Goal: Task Accomplishment & Management: Use online tool/utility

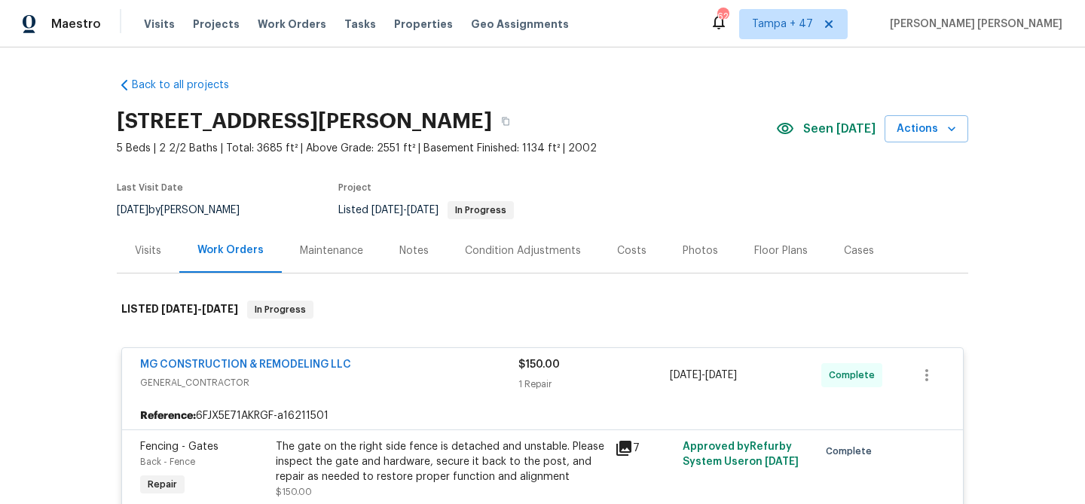
scroll to position [69, 0]
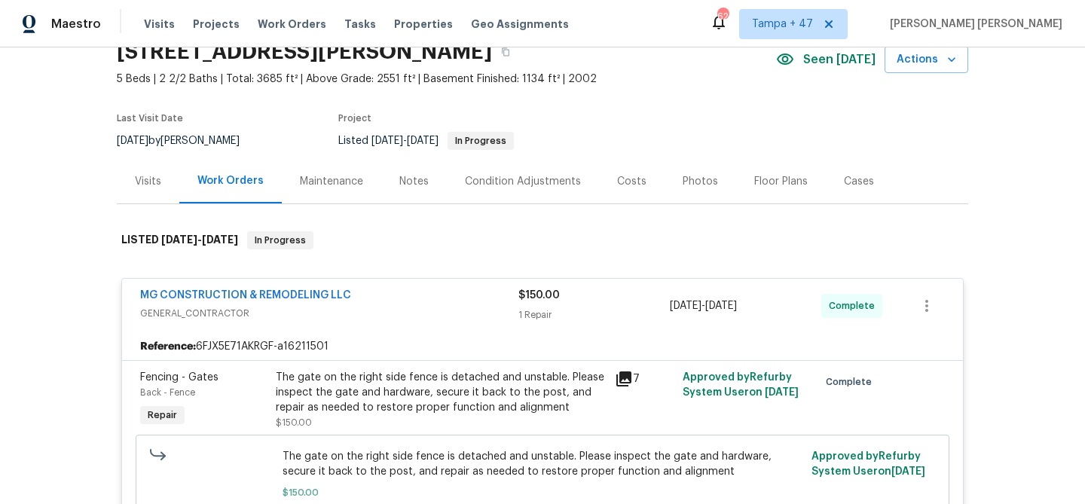
click at [297, 29] on span "Work Orders" at bounding box center [292, 24] width 69 height 15
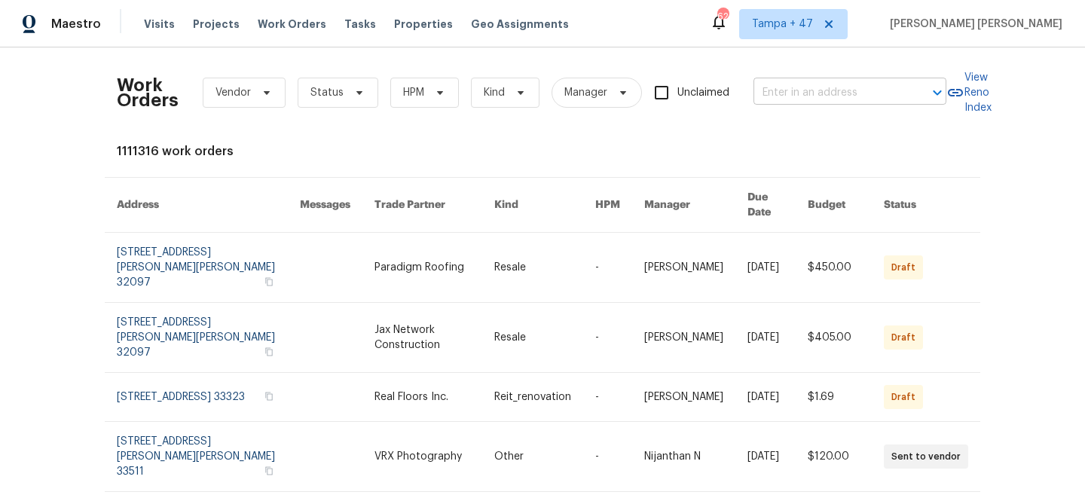
click at [778, 103] on input "text" at bounding box center [829, 92] width 151 height 23
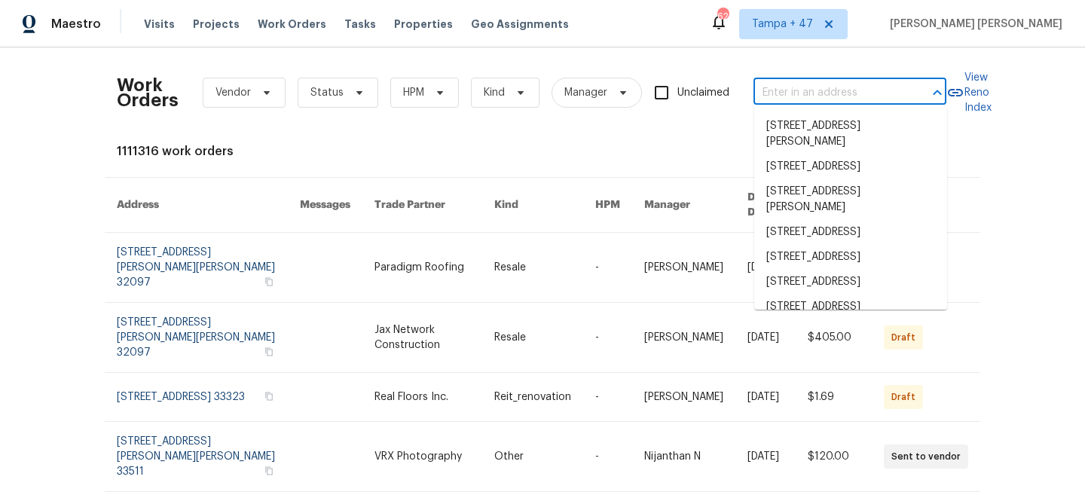
paste input "[STREET_ADDRESS]"
type input "[STREET_ADDRESS]"
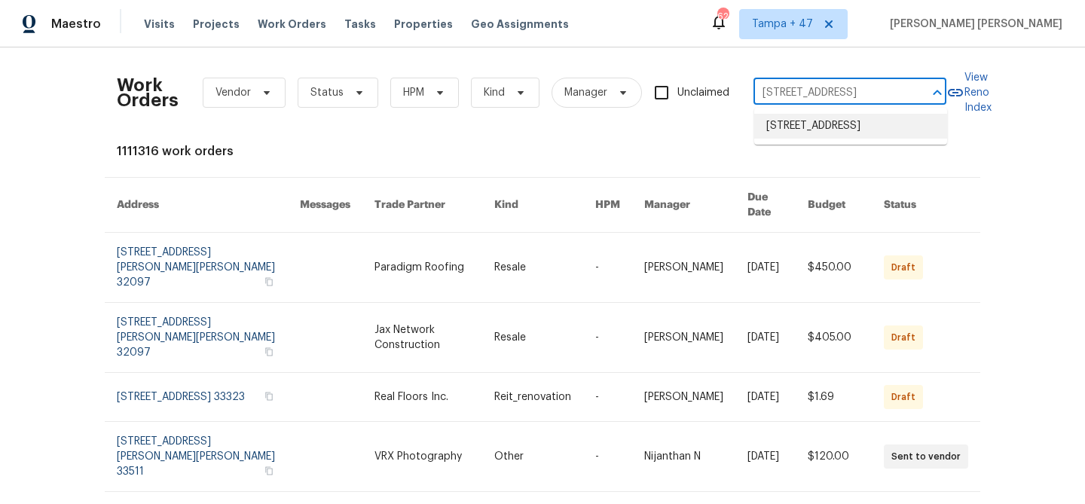
click at [800, 130] on li "[STREET_ADDRESS]" at bounding box center [850, 126] width 193 height 25
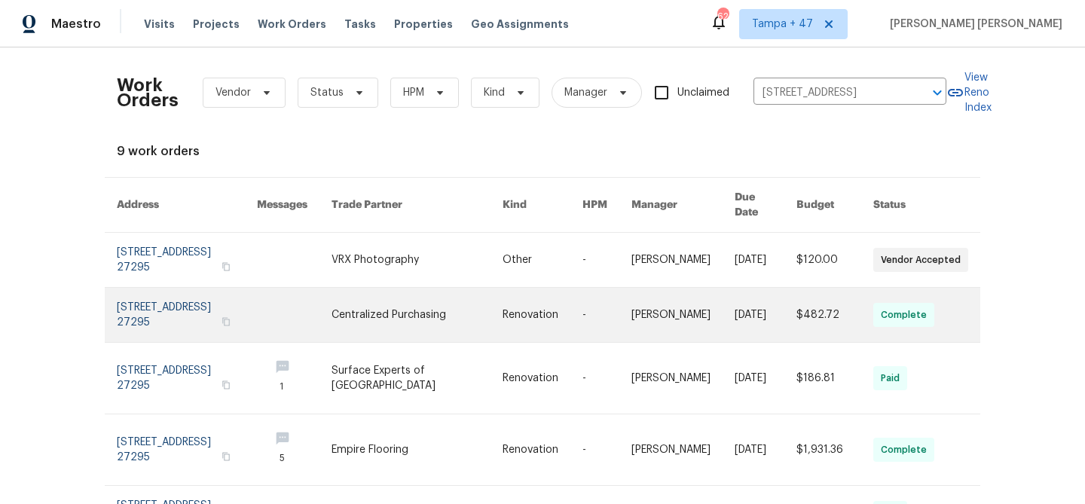
click at [787, 295] on link at bounding box center [766, 315] width 62 height 54
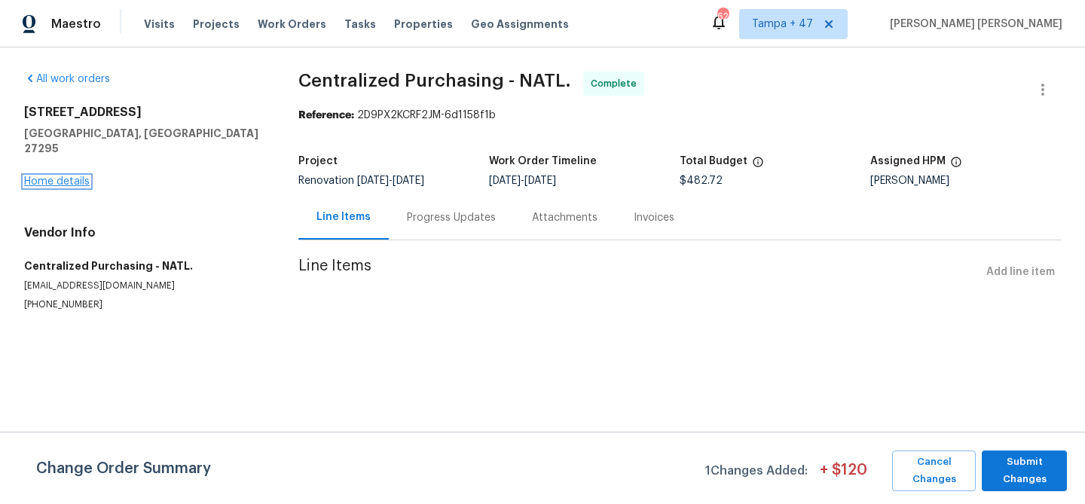
click at [72, 176] on link "Home details" at bounding box center [57, 181] width 66 height 11
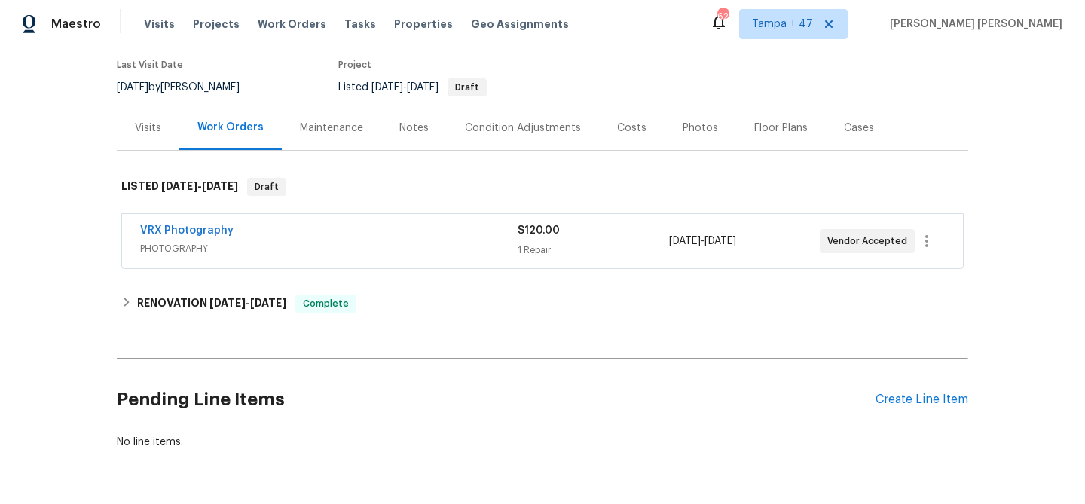
scroll to position [171, 0]
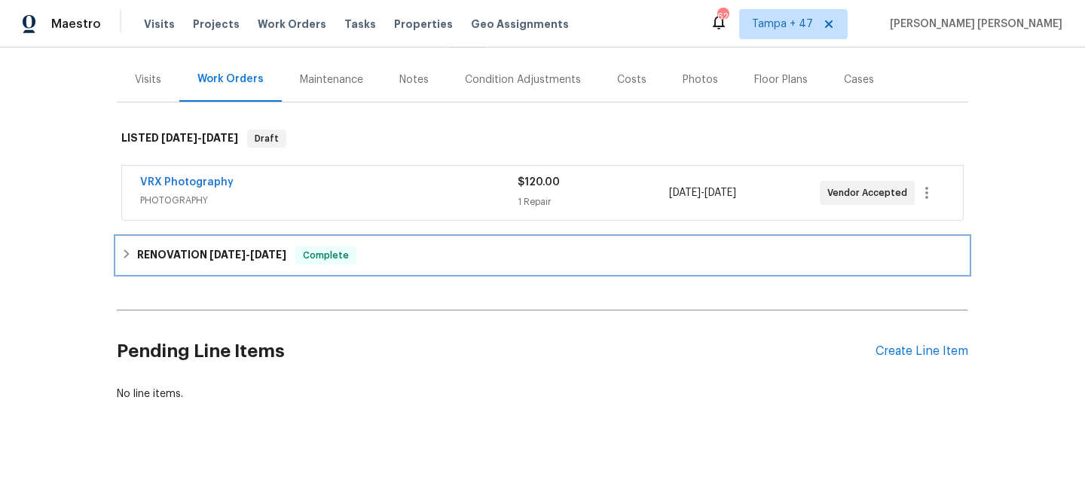
click at [320, 252] on span "Complete" at bounding box center [326, 255] width 58 height 15
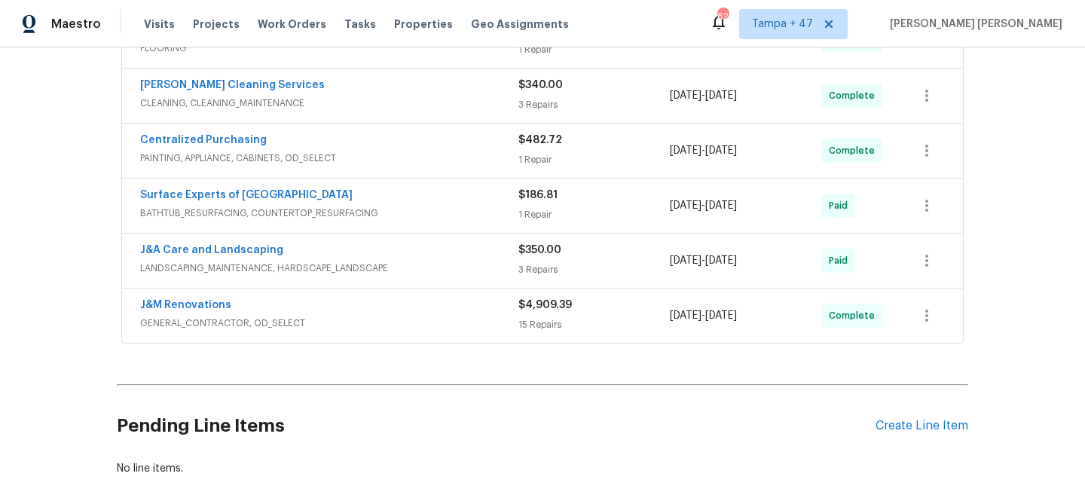
scroll to position [457, 0]
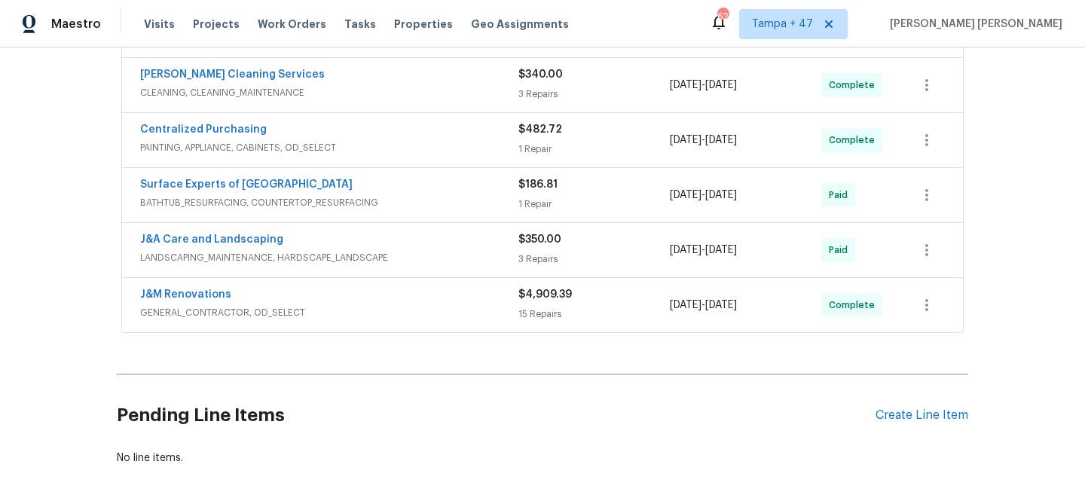
click at [148, 255] on span "LANDSCAPING_MAINTENANCE, HARDSCAPE_LANDSCAPE" at bounding box center [329, 257] width 378 height 15
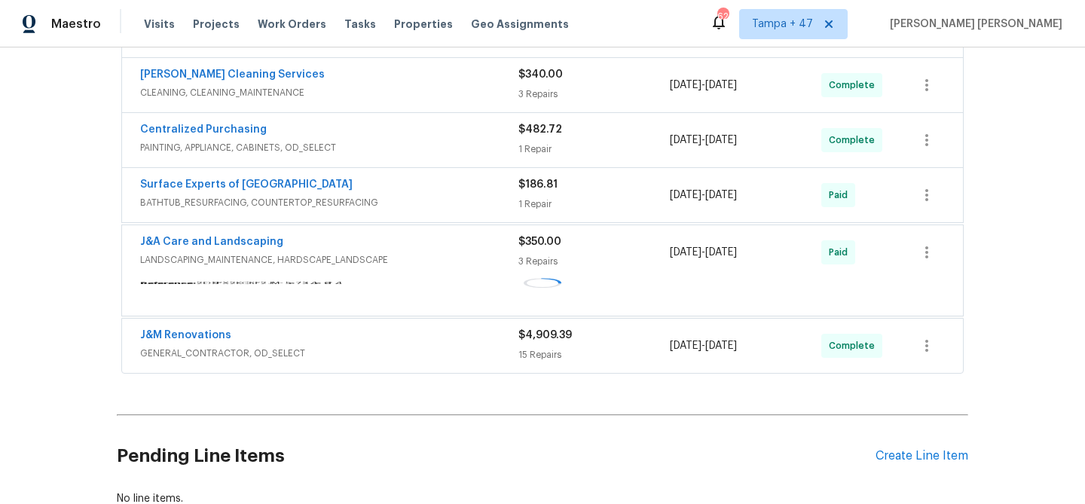
scroll to position [0, 0]
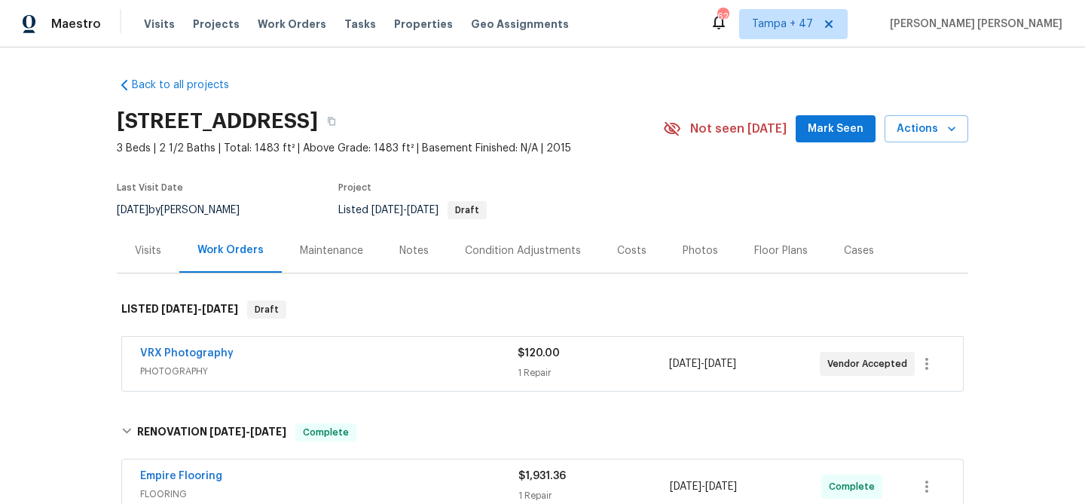
click at [152, 252] on div "Visits" at bounding box center [148, 250] width 26 height 15
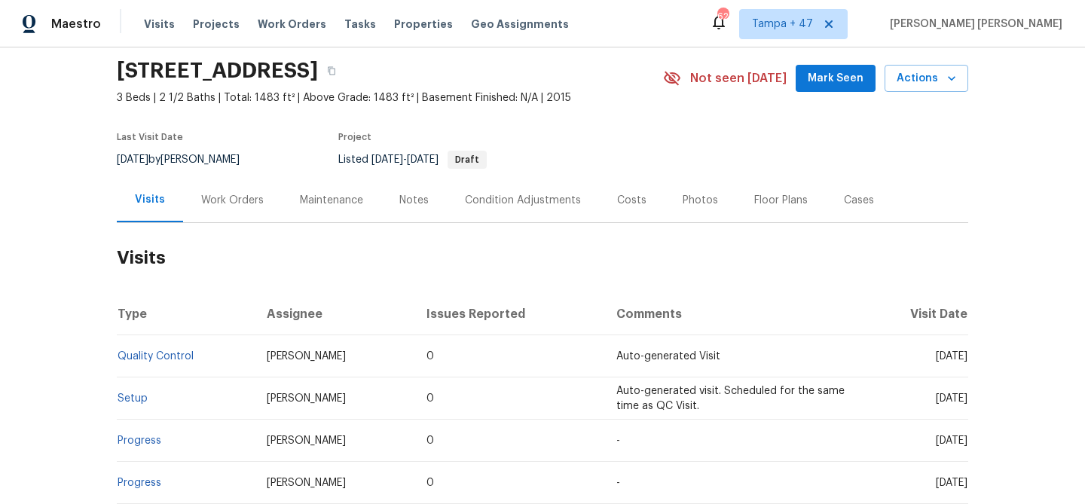
scroll to position [54, 0]
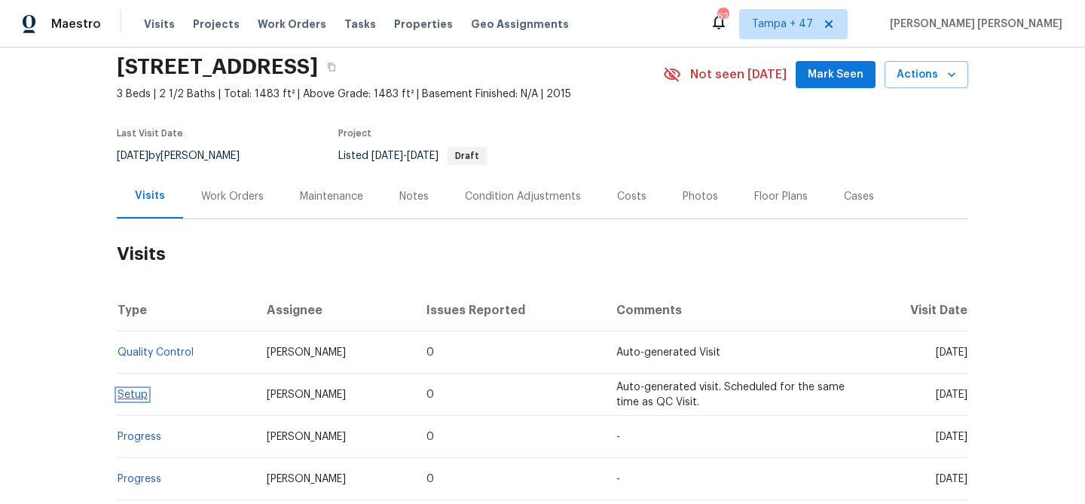
click at [142, 392] on link "Setup" at bounding box center [133, 395] width 30 height 11
